Goal: Task Accomplishment & Management: Manage account settings

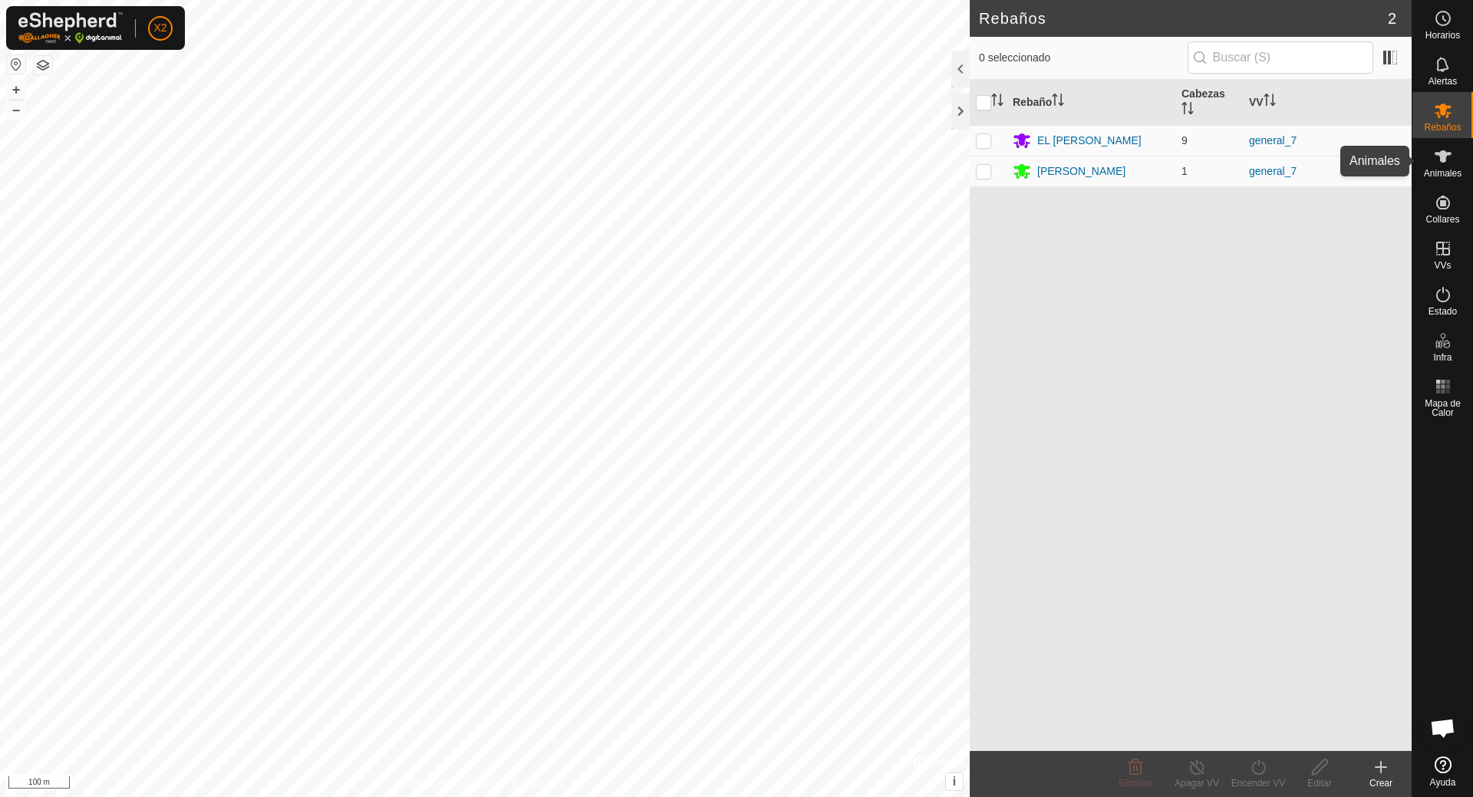
click at [1445, 160] on icon at bounding box center [1442, 156] width 17 height 12
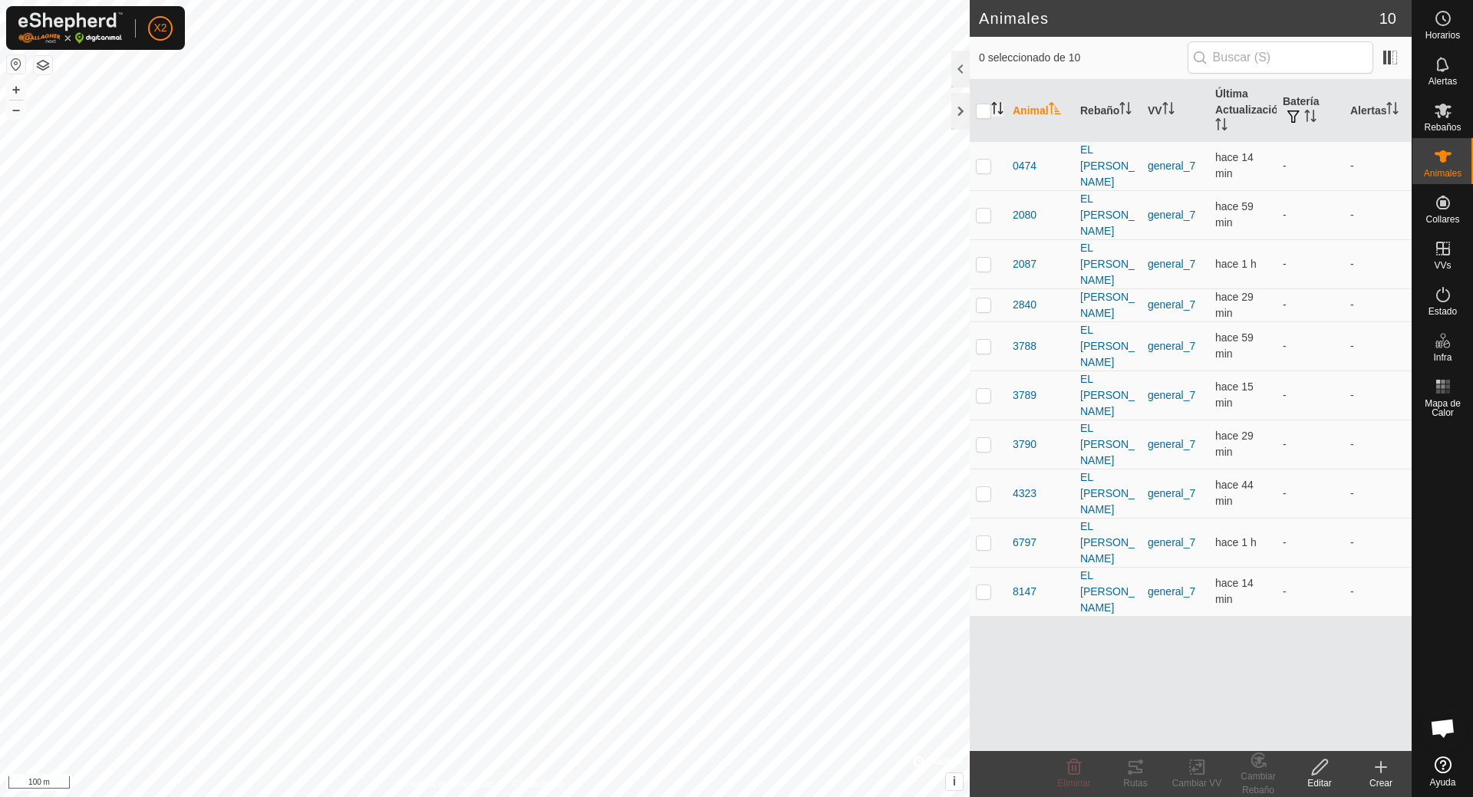
click at [991, 110] on icon "Activar para ordenar" at bounding box center [997, 108] width 12 height 12
click at [984, 106] on input "checkbox" at bounding box center [983, 111] width 15 height 15
checkbox input "true"
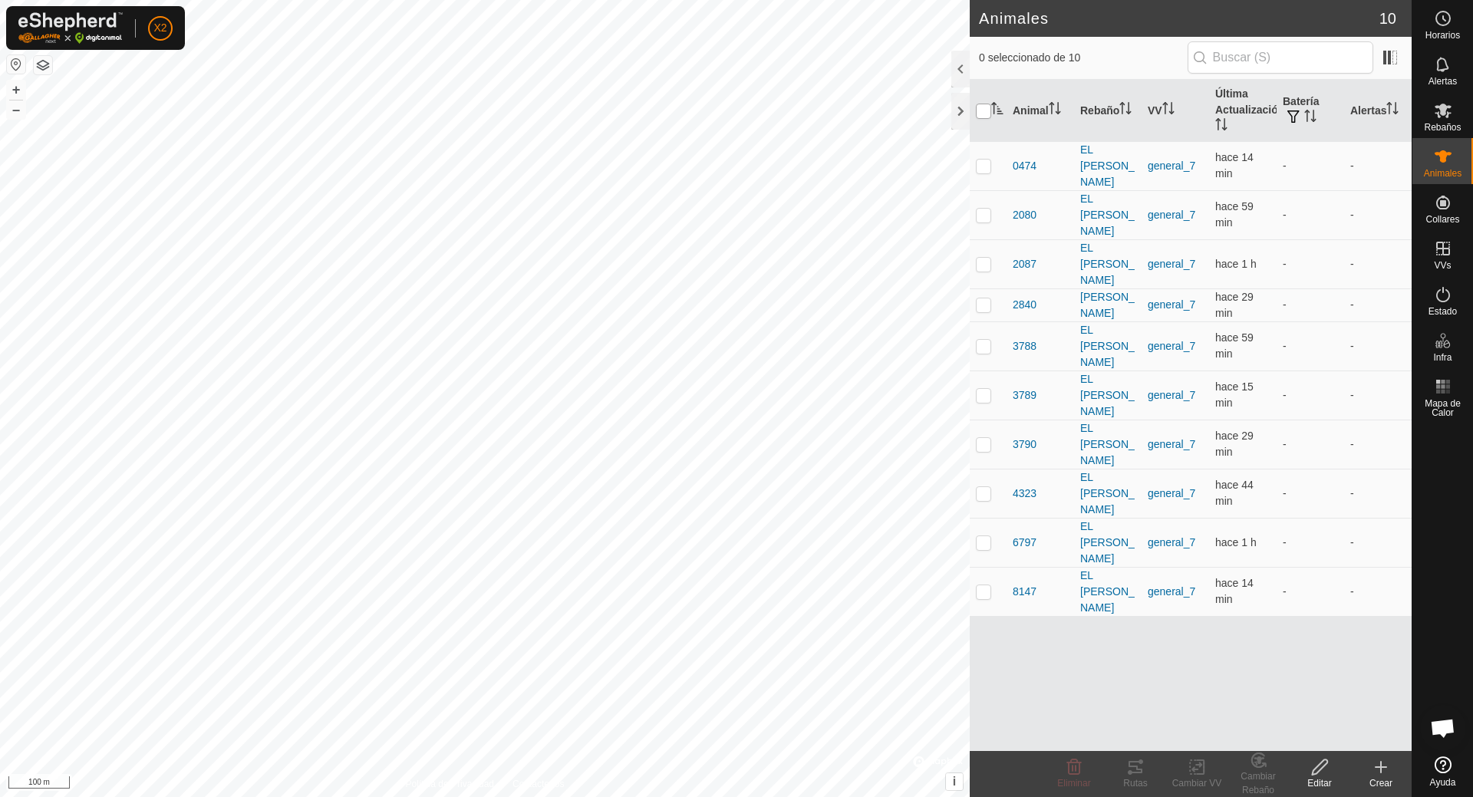
checkbox input "true"
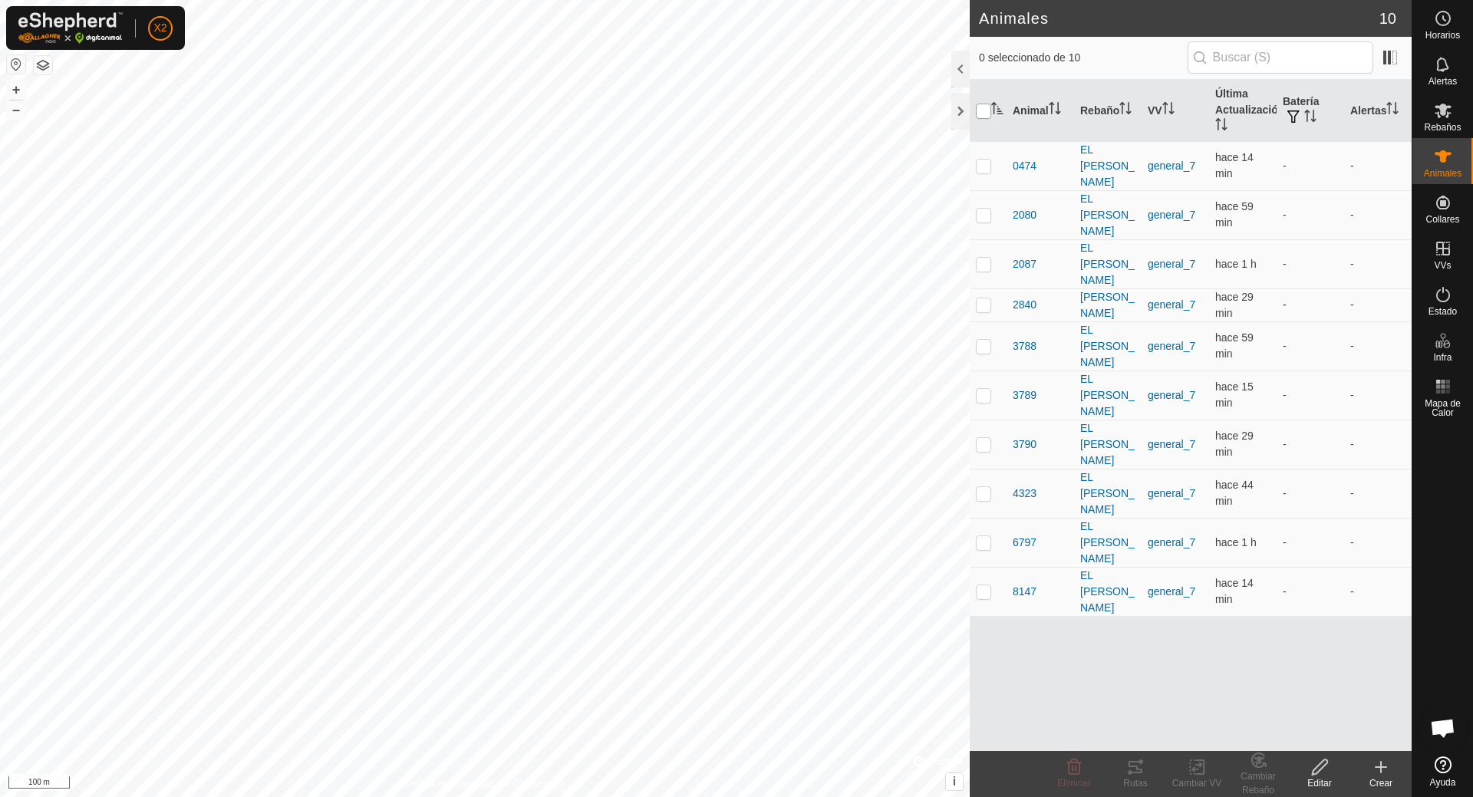
checkbox input "true"
click at [1135, 769] on icon at bounding box center [1135, 767] width 18 height 18
